Goal: Task Accomplishment & Management: Use online tool/utility

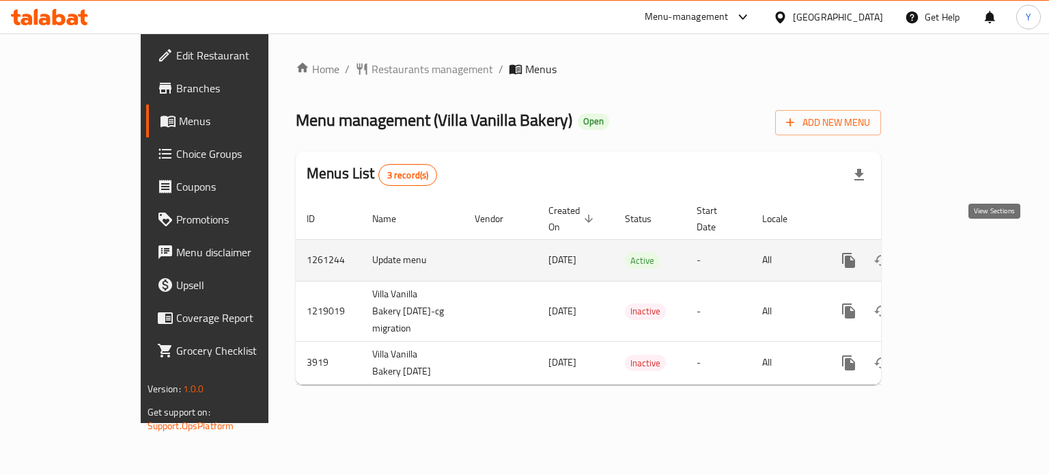
click at [956, 252] on icon "enhanced table" at bounding box center [947, 260] width 16 height 16
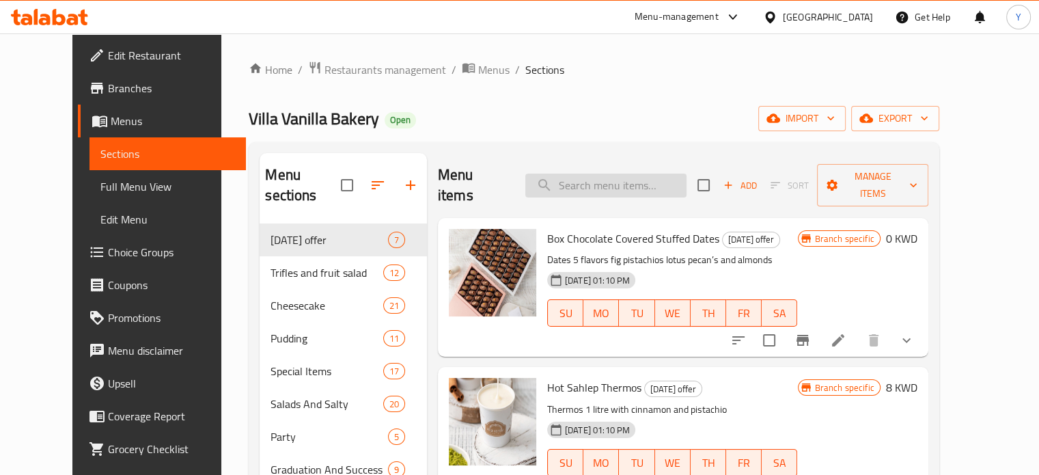
click at [619, 173] on input "search" at bounding box center [605, 185] width 161 height 24
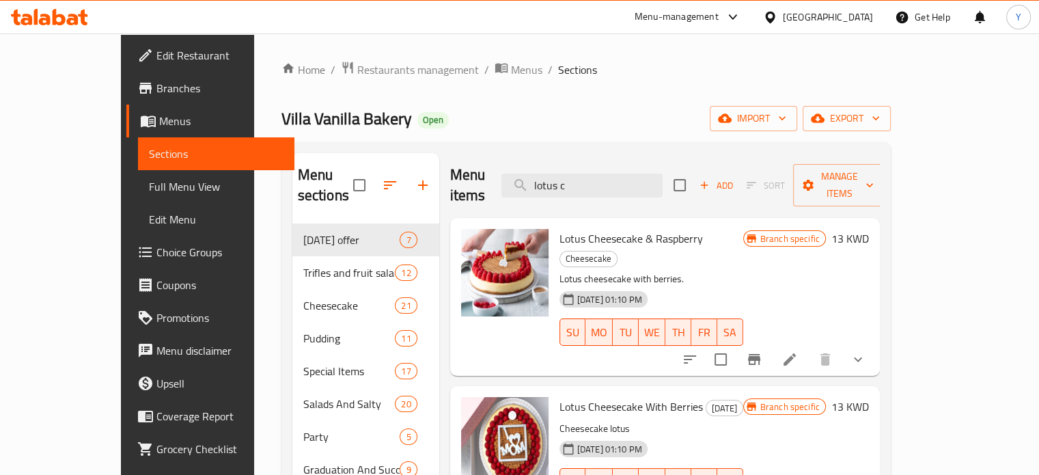
click at [620, 228] on span "Lotus Cheesecake & Raspberry" at bounding box center [630, 238] width 143 height 20
copy h6 "Lotus Cheesecake & Raspberry"
click at [560, 285] on div "[DATE] 01:10 PM" at bounding box center [578, 298] width 48 height 27
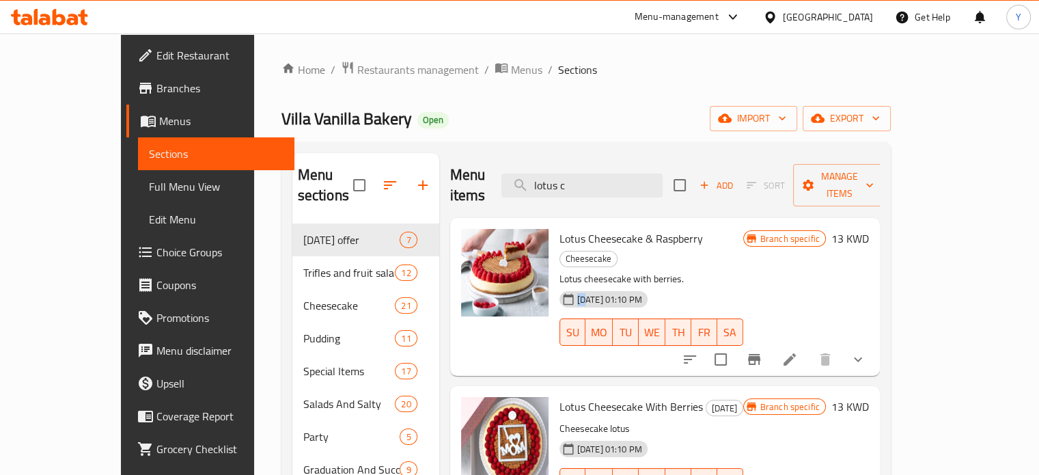
click at [560, 285] on div "[DATE] 01:10 PM" at bounding box center [578, 298] width 48 height 27
click at [596, 228] on span "Lotus Cheesecake & Raspberry" at bounding box center [630, 238] width 143 height 20
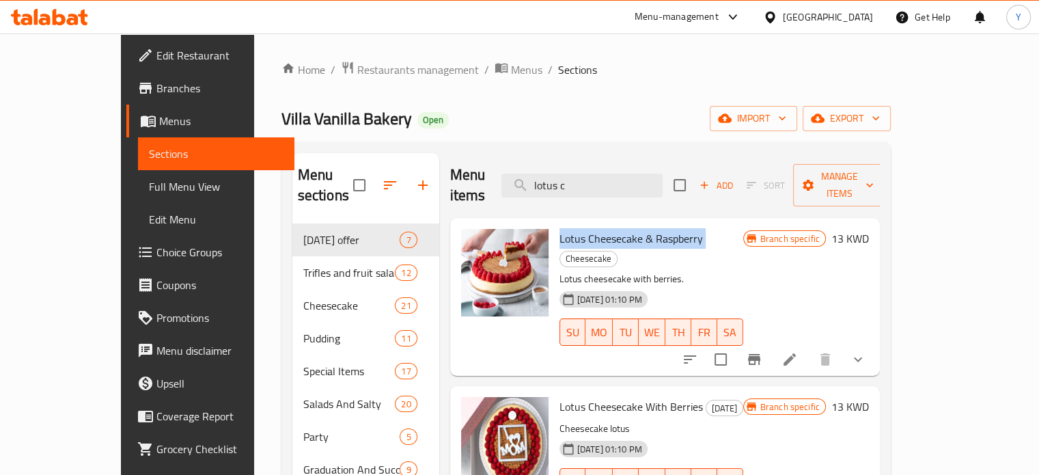
copy h6 "Lotus Cheesecake & Raspberry"
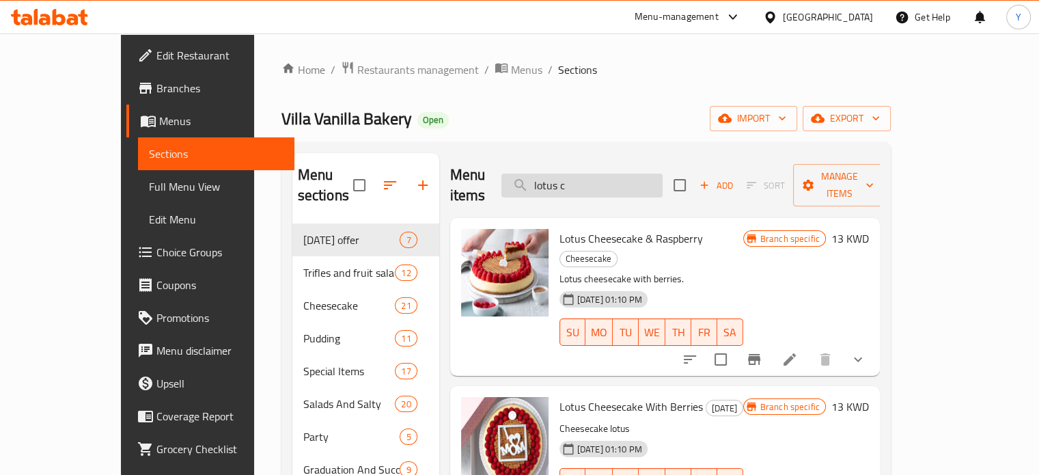
click at [604, 180] on input "lotus c" at bounding box center [581, 185] width 161 height 24
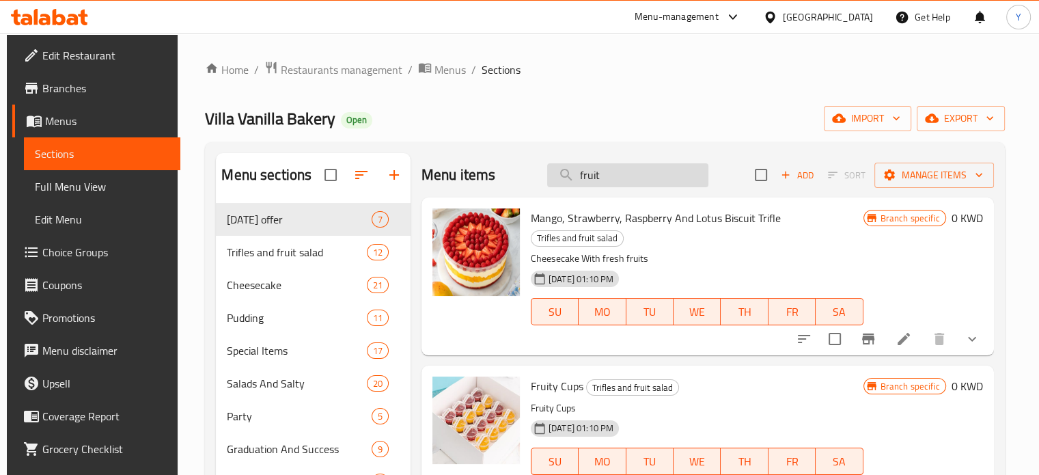
click at [619, 178] on input "fruit" at bounding box center [627, 175] width 161 height 24
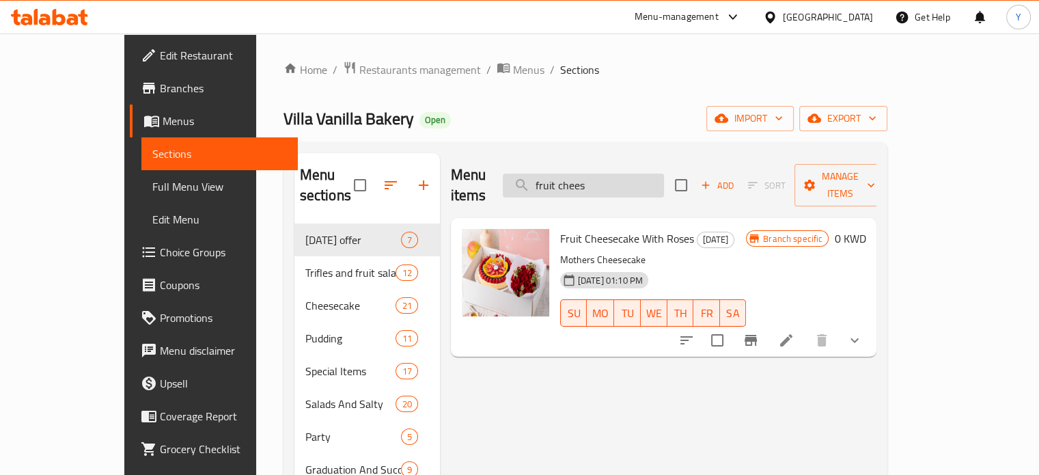
click at [595, 175] on input "fruit chees" at bounding box center [583, 185] width 161 height 24
click at [652, 173] on input "chees" at bounding box center [583, 185] width 161 height 24
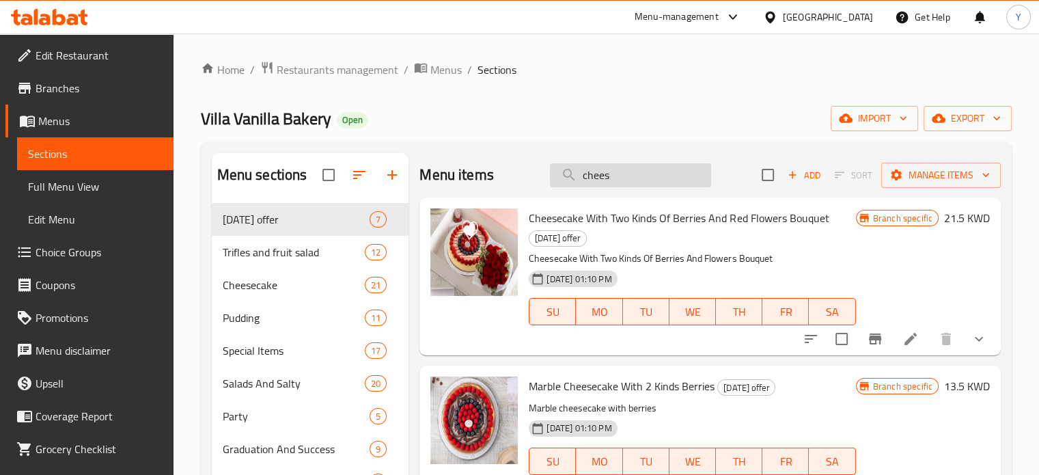
click at [652, 164] on input "chees" at bounding box center [630, 175] width 161 height 24
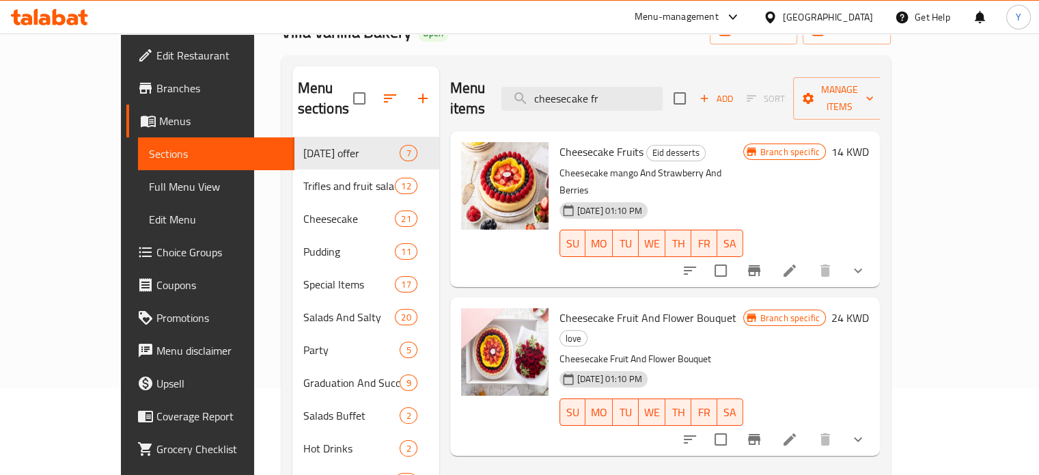
scroll to position [87, 0]
click at [635, 307] on span "Cheesecake Fruit And Flower Bouquet" at bounding box center [647, 317] width 177 height 20
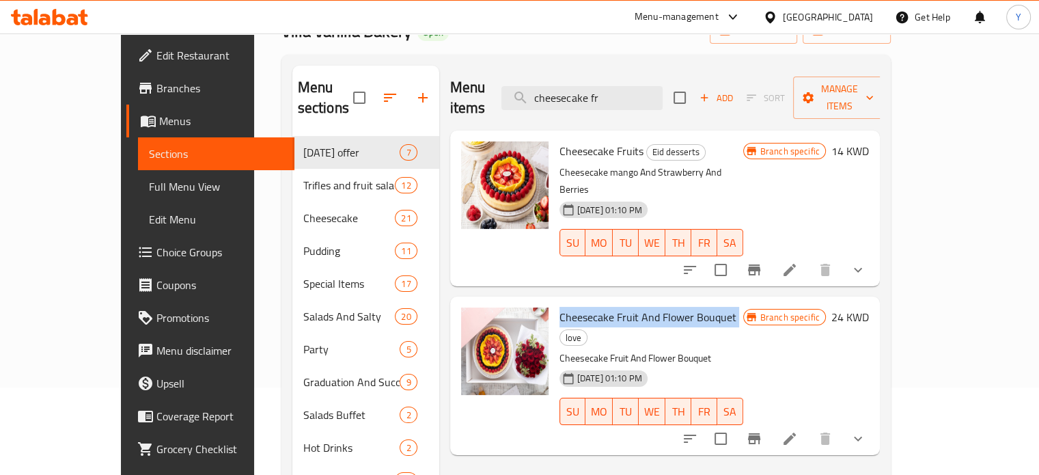
click at [635, 307] on span "Cheesecake Fruit And Flower Bouquet" at bounding box center [647, 317] width 177 height 20
copy h6 "Cheesecake Fruit And Flower Bouquet"
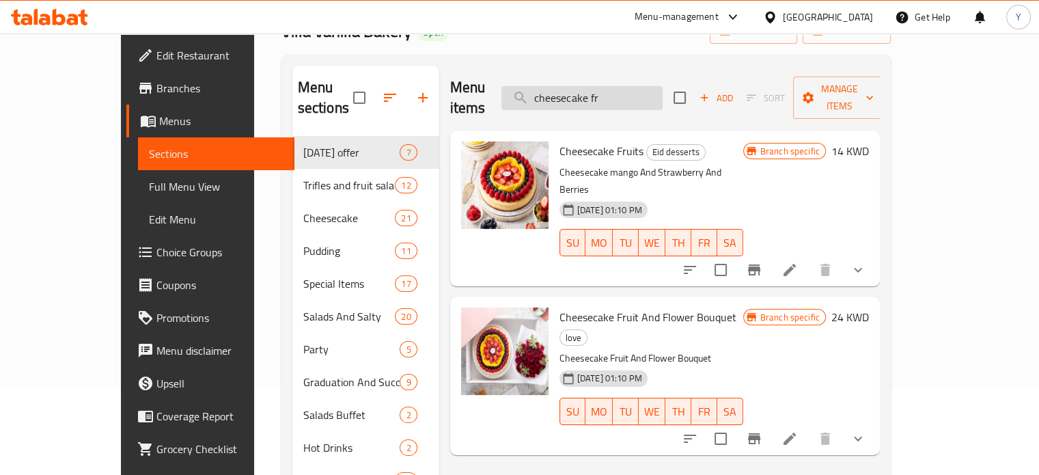
click at [642, 86] on input "cheesecake fr" at bounding box center [581, 98] width 161 height 24
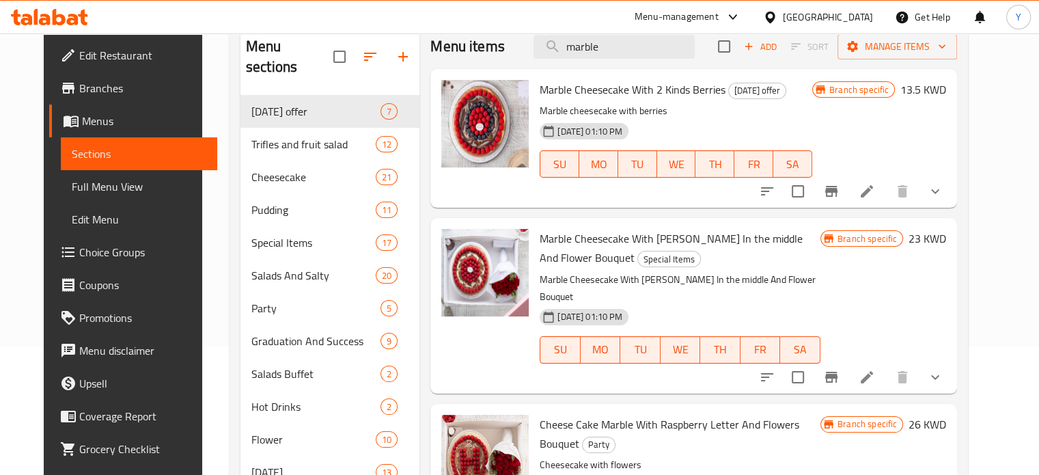
scroll to position [145, 0]
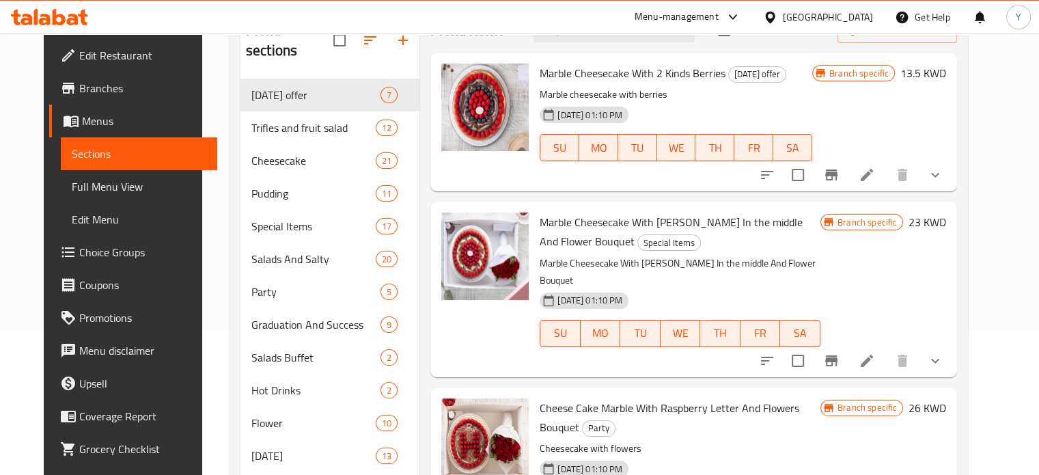
type input "marble"
click at [614, 221] on span "‏Marble Cheesecake With [PERSON_NAME] In the middle And Flower Bouquet" at bounding box center [671, 232] width 263 height 40
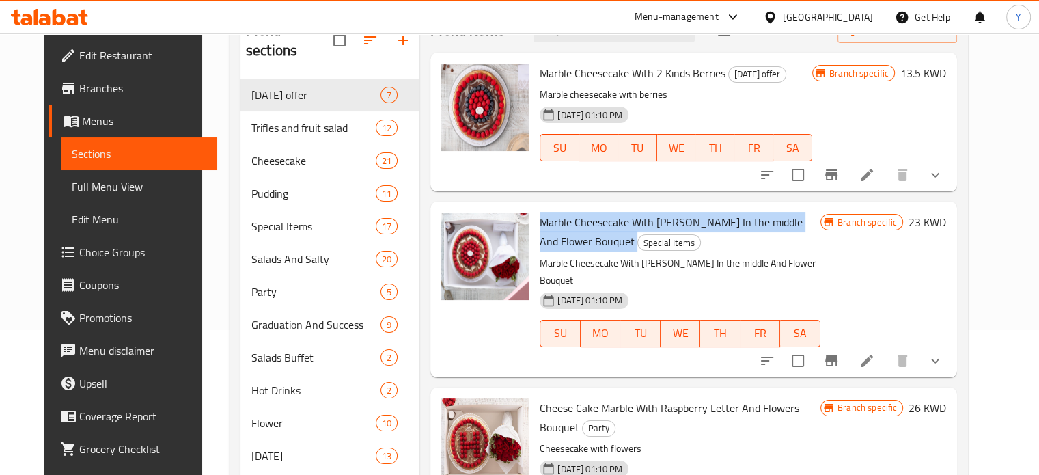
click at [614, 221] on span "‏Marble Cheesecake With [PERSON_NAME] In the middle And Flower Bouquet" at bounding box center [671, 232] width 263 height 40
copy h6 "‏Marble Cheesecake With [PERSON_NAME] In the middle And Flower Bouquet"
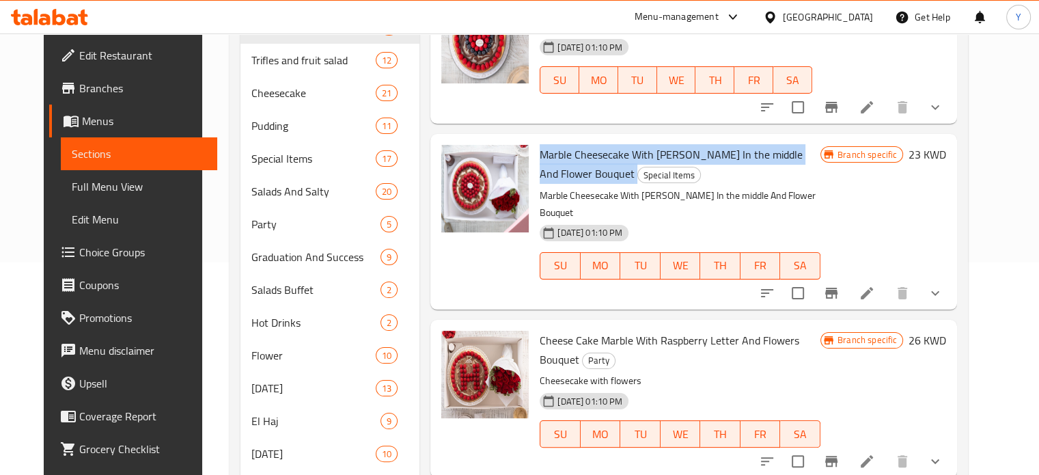
scroll to position [213, 0]
